Goal: Task Accomplishment & Management: Use online tool/utility

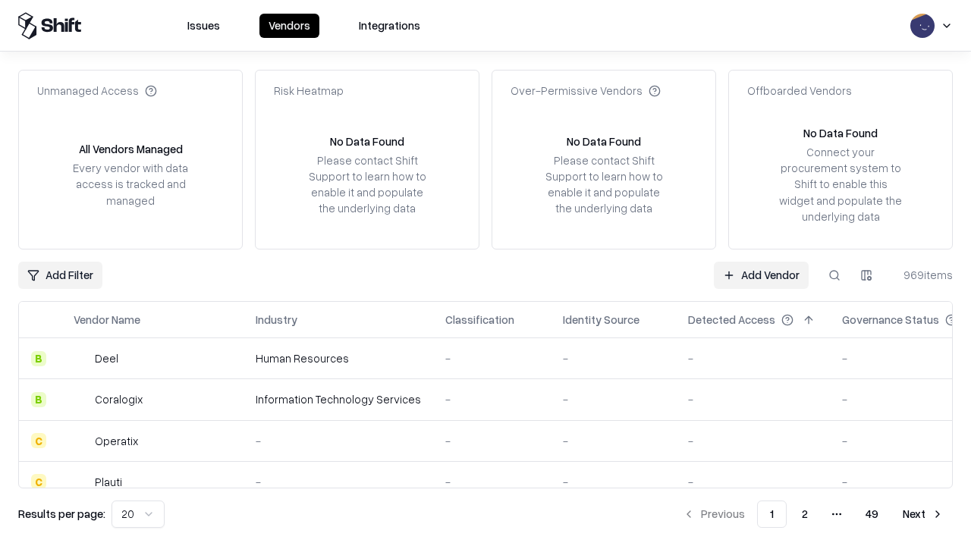
click at [761, 275] on link "Add Vendor" at bounding box center [761, 275] width 95 height 27
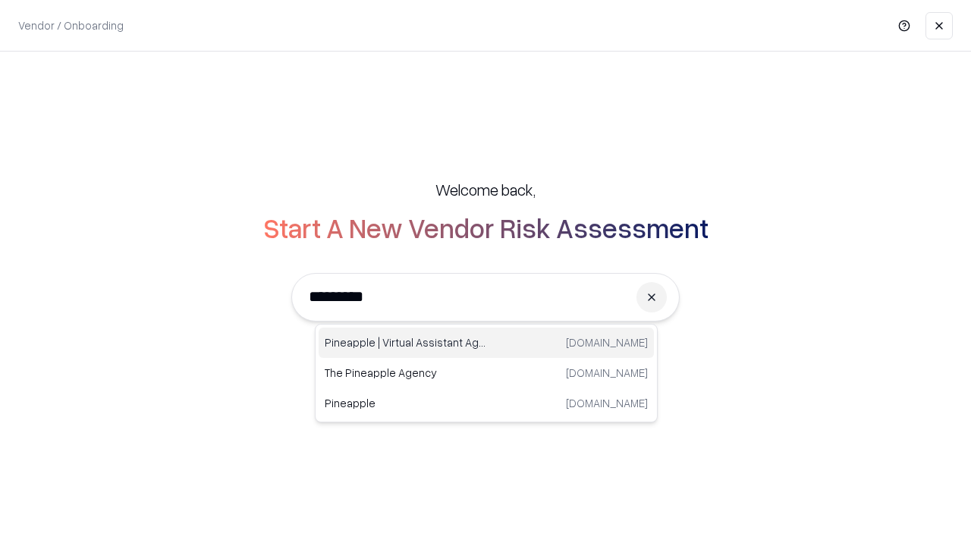
click at [486, 343] on div "Pineapple | Virtual Assistant Agency [DOMAIN_NAME]" at bounding box center [486, 343] width 335 height 30
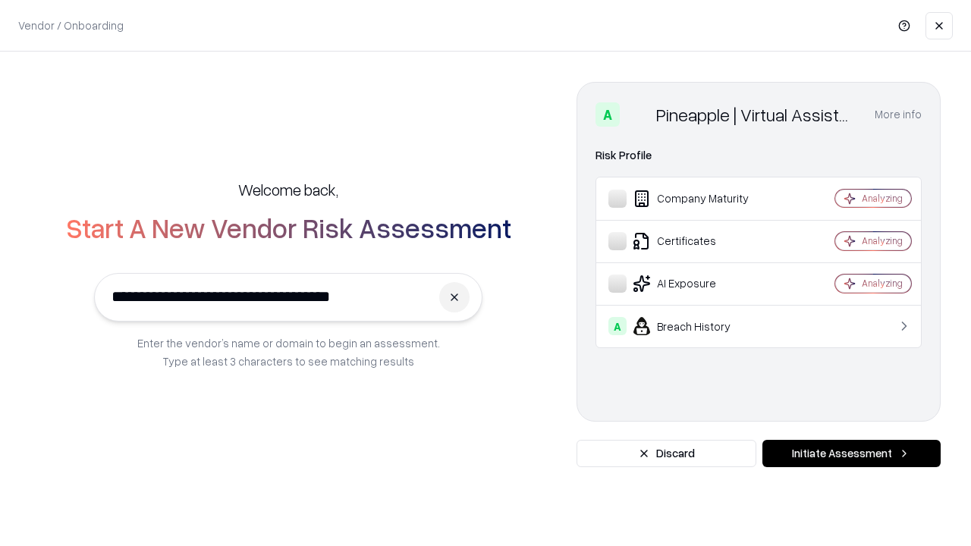
type input "**********"
click at [851, 453] on button "Initiate Assessment" at bounding box center [851, 453] width 178 height 27
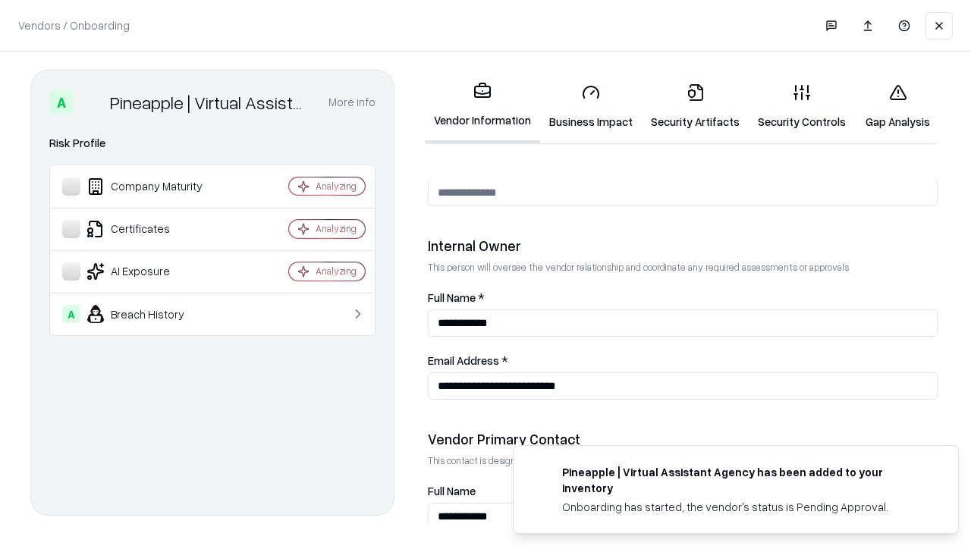
scroll to position [786, 0]
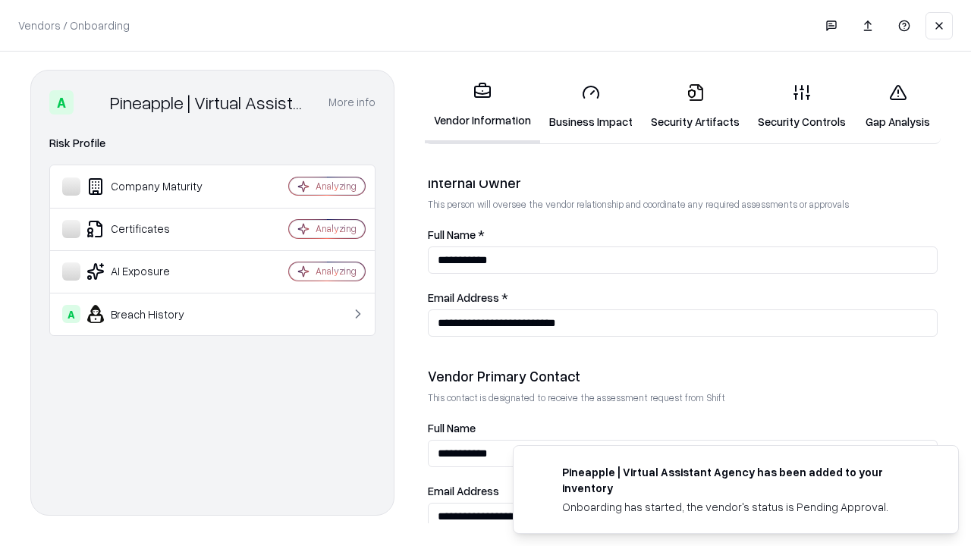
click at [591, 106] on link "Business Impact" at bounding box center [591, 106] width 102 height 71
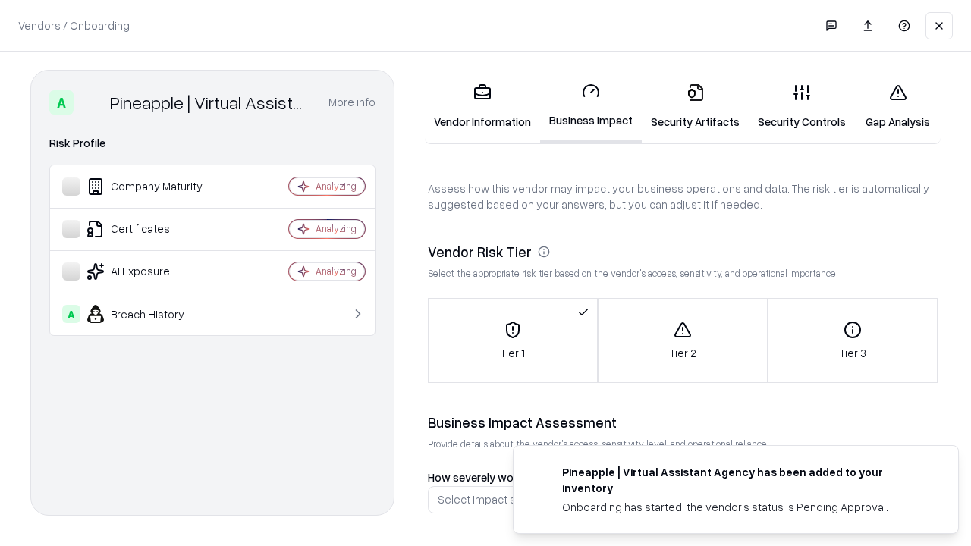
click at [695, 106] on link "Security Artifacts" at bounding box center [695, 106] width 107 height 71
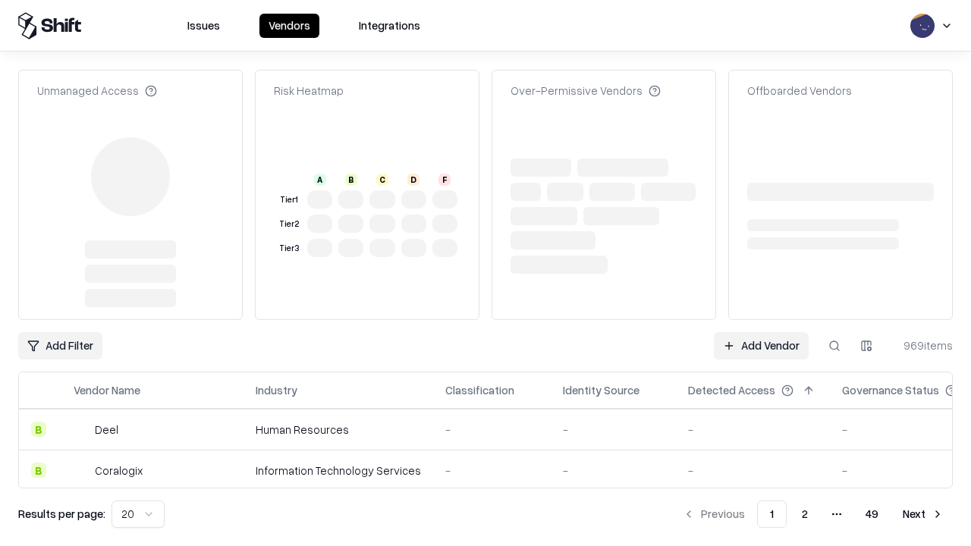
click at [761, 332] on link "Add Vendor" at bounding box center [761, 345] width 95 height 27
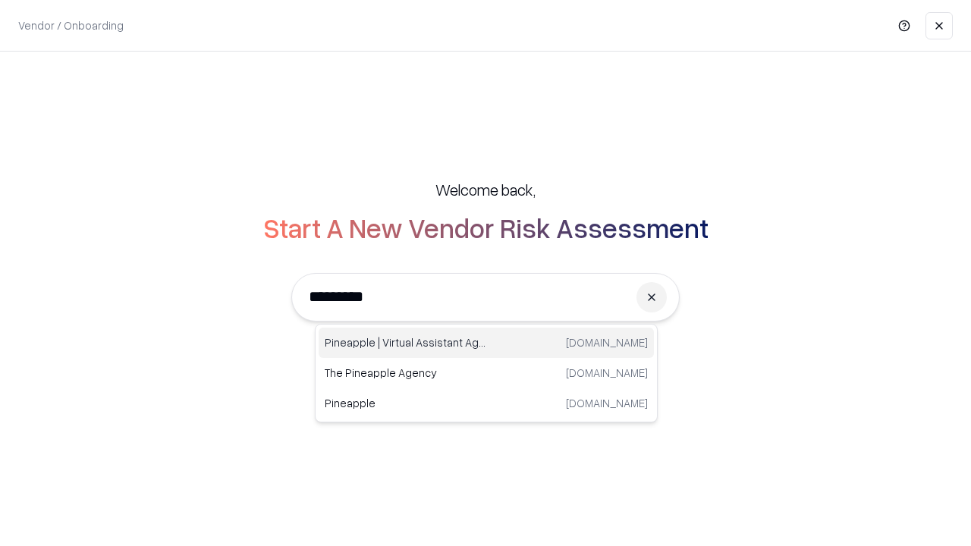
click at [486, 343] on div "Pineapple | Virtual Assistant Agency [DOMAIN_NAME]" at bounding box center [486, 343] width 335 height 30
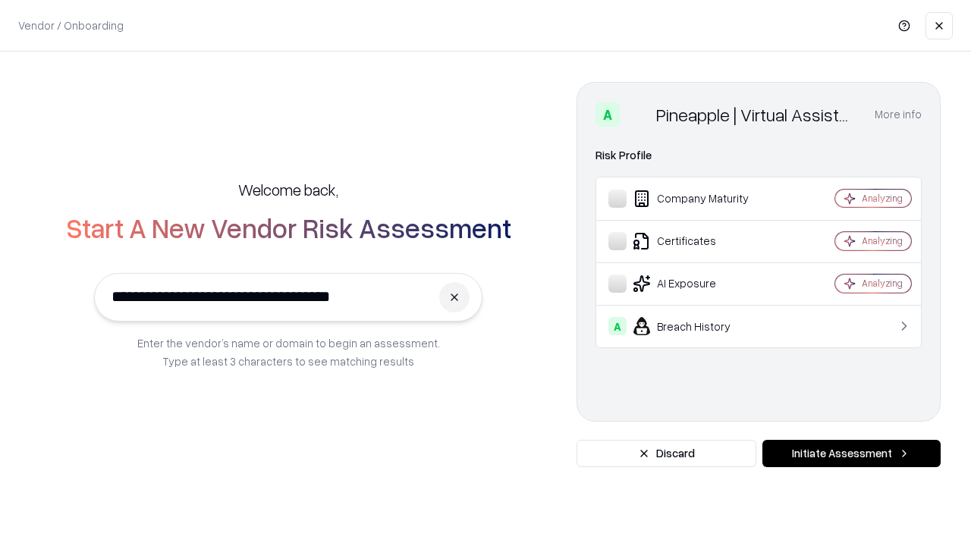
type input "**********"
click at [851, 453] on button "Initiate Assessment" at bounding box center [851, 453] width 178 height 27
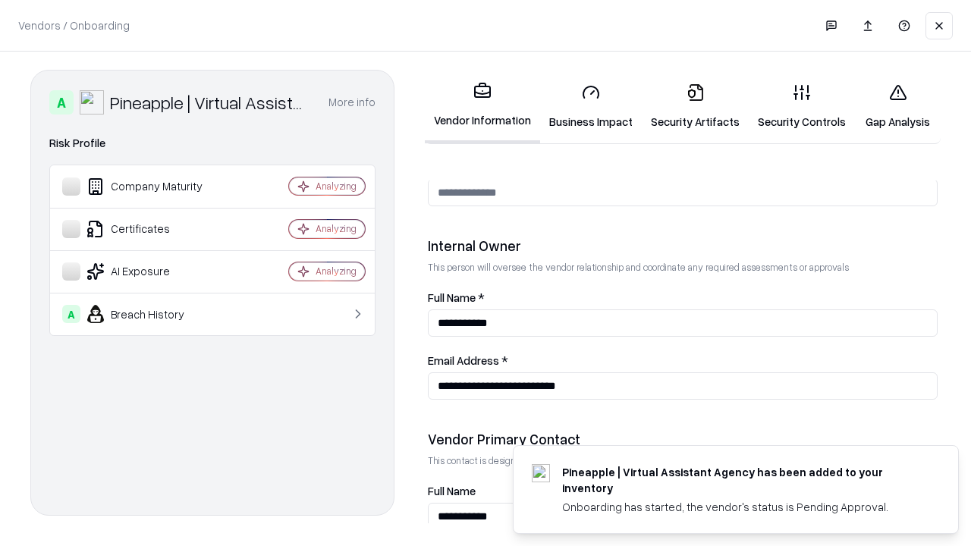
scroll to position [786, 0]
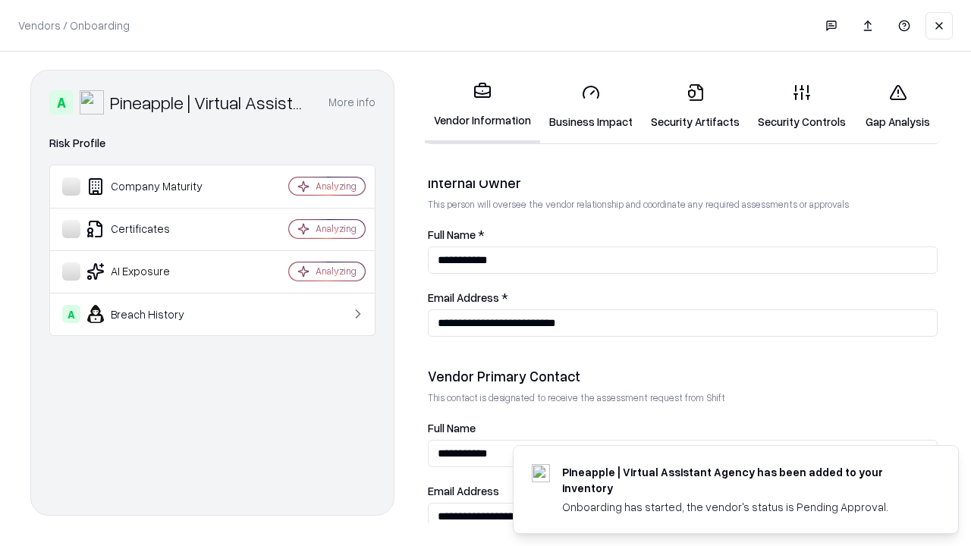
click at [897, 106] on link "Gap Analysis" at bounding box center [898, 106] width 86 height 71
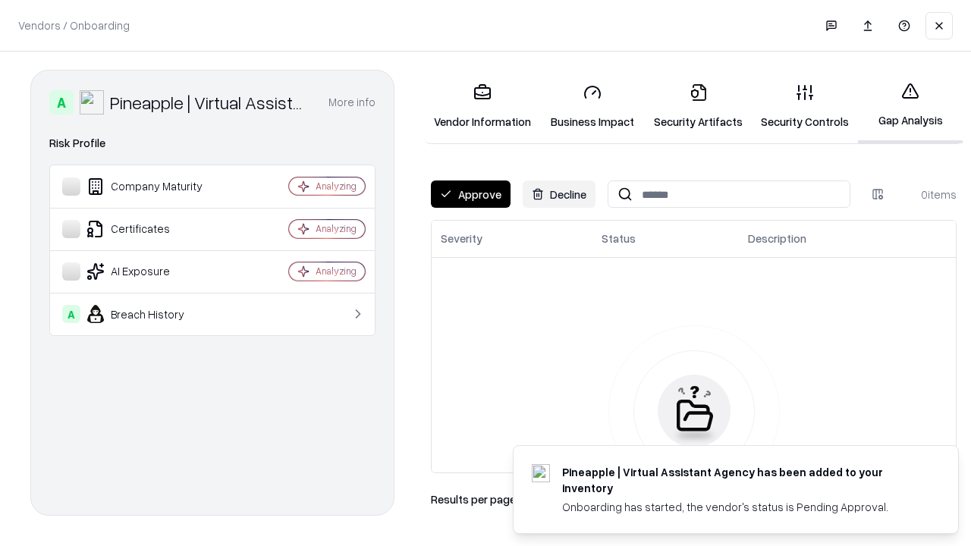
click at [470, 194] on button "Approve" at bounding box center [471, 193] width 80 height 27
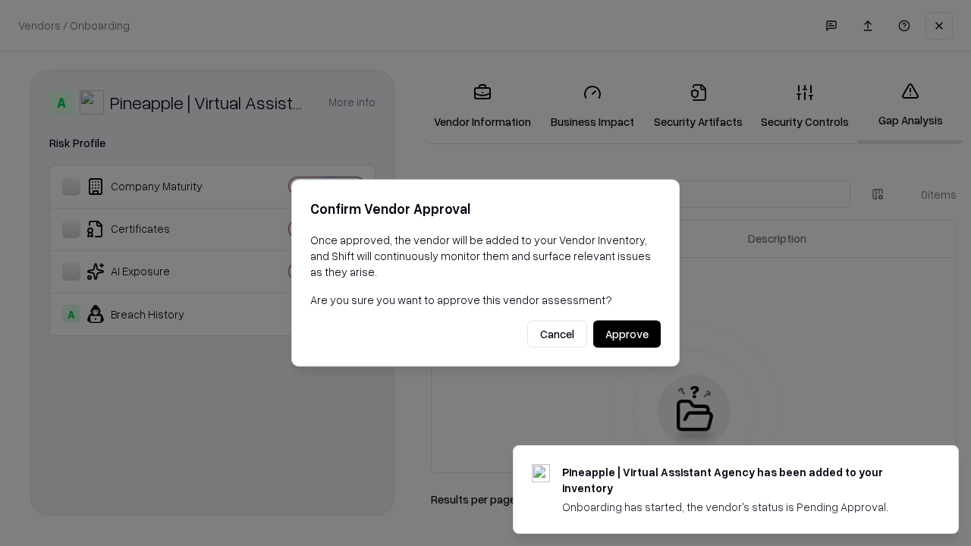
click at [626, 334] on button "Approve" at bounding box center [626, 334] width 67 height 27
